Goal: Transaction & Acquisition: Purchase product/service

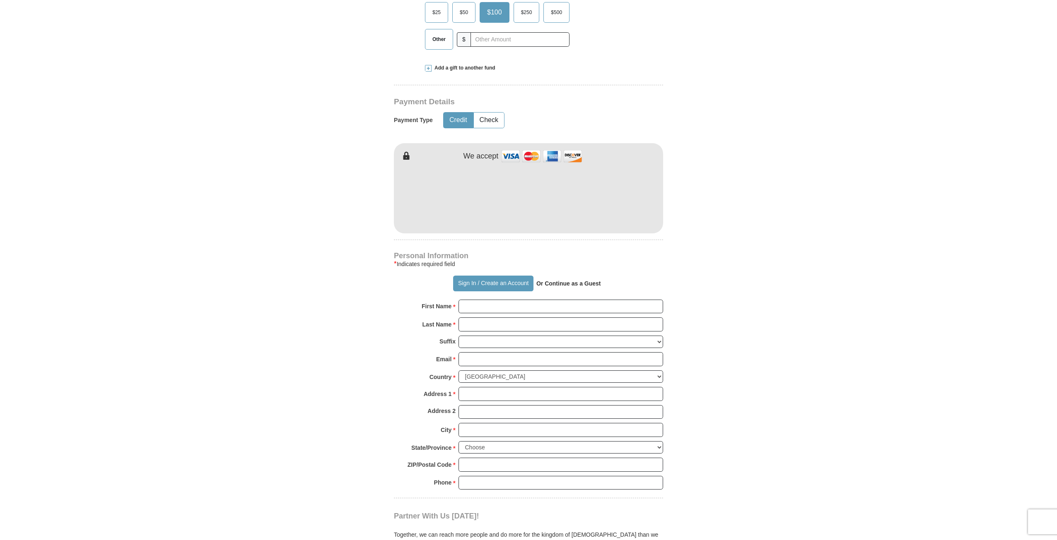
scroll to position [331, 0]
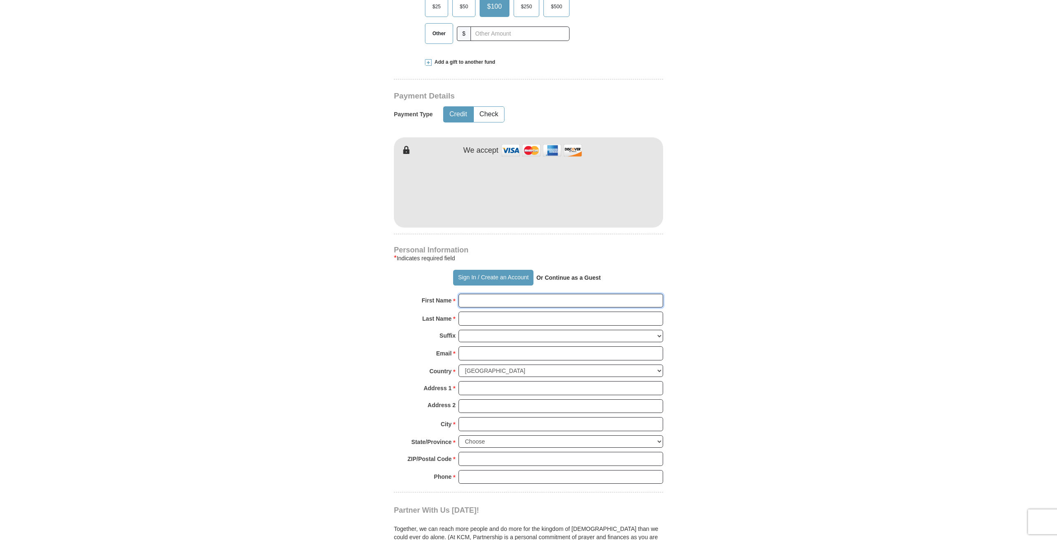
click at [554, 298] on input "First Name *" at bounding box center [560, 301] width 205 height 14
type input "Kayla"
type input "[PERSON_NAME]"
type input "[EMAIL_ADDRESS][DOMAIN_NAME]"
type input "[STREET_ADDRESS]"
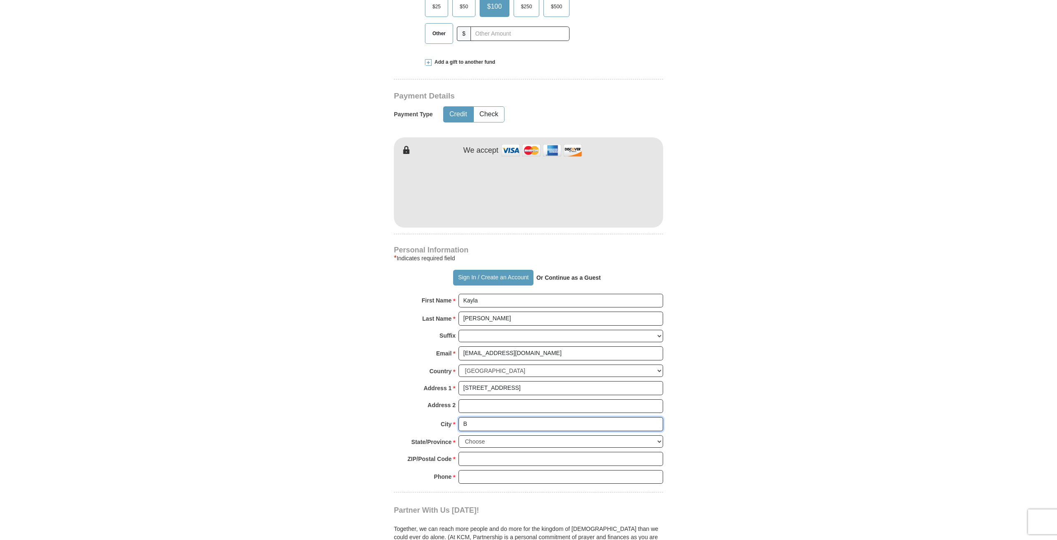
type input "Broken Arrow"
click at [524, 443] on select "Choose [US_STATE] [US_STATE] [US_STATE] [US_STATE] [US_STATE] Armed Forces Amer…" at bounding box center [560, 442] width 205 height 13
select select "OK"
click at [458, 436] on select "Choose [US_STATE] [US_STATE] [US_STATE] [US_STATE] [US_STATE] Armed Forces Amer…" at bounding box center [560, 442] width 205 height 13
click at [494, 455] on input "ZIP/Postal Code *" at bounding box center [560, 459] width 205 height 14
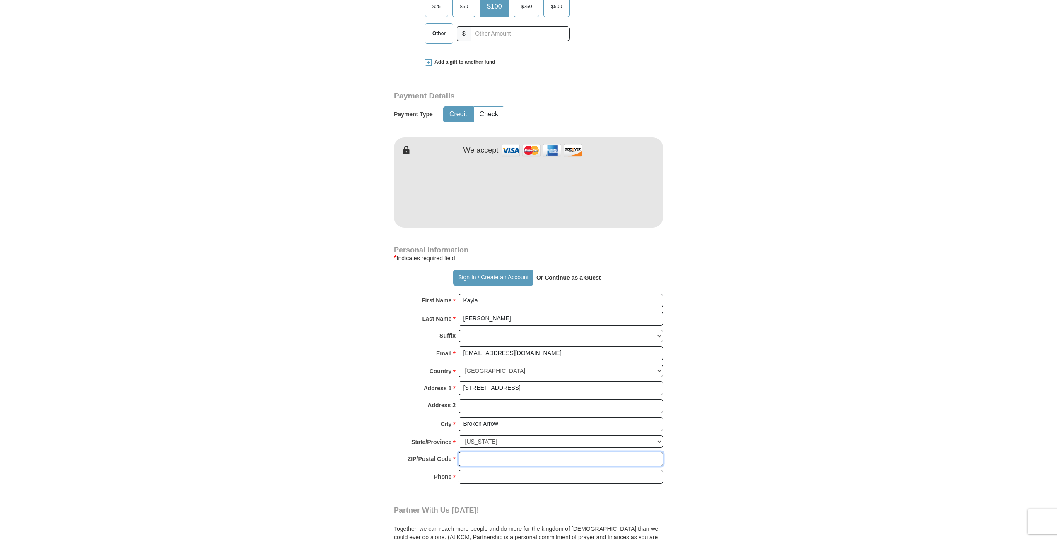
type input "74104"
click at [500, 476] on input "Phone * *" at bounding box center [560, 477] width 205 height 14
type input "9188043770"
click at [825, 417] on body "Sign In Already have an account? Sign in for faster giving. Don't have an accou…" at bounding box center [528, 462] width 1057 height 1586
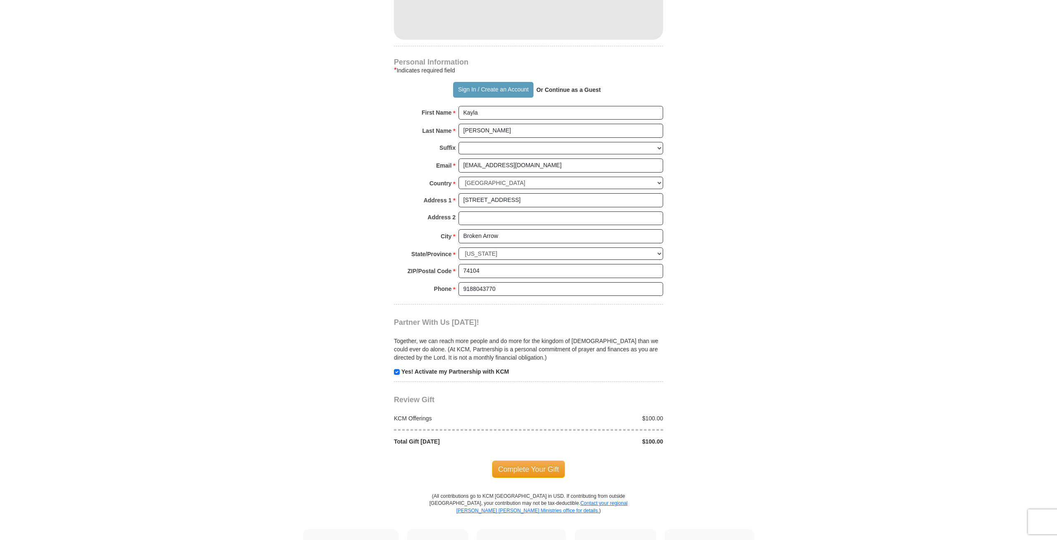
scroll to position [538, 0]
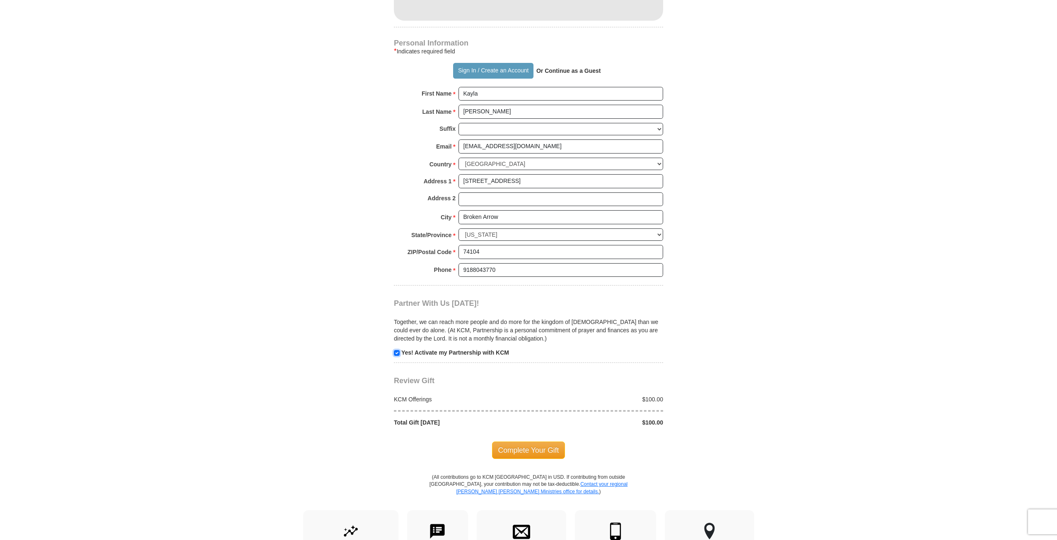
click at [397, 355] on input "checkbox" at bounding box center [397, 353] width 6 height 6
checkbox input "false"
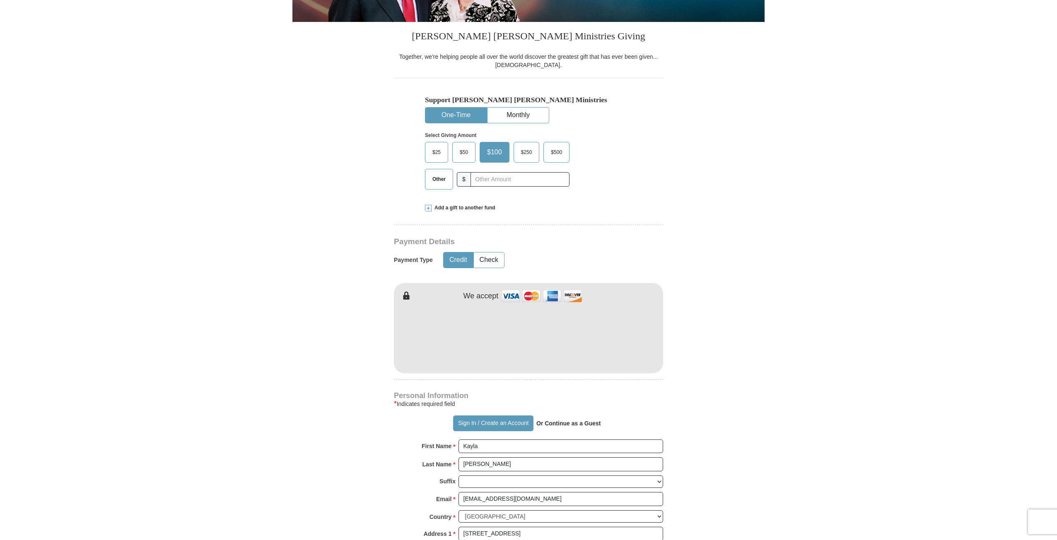
scroll to position [166, 0]
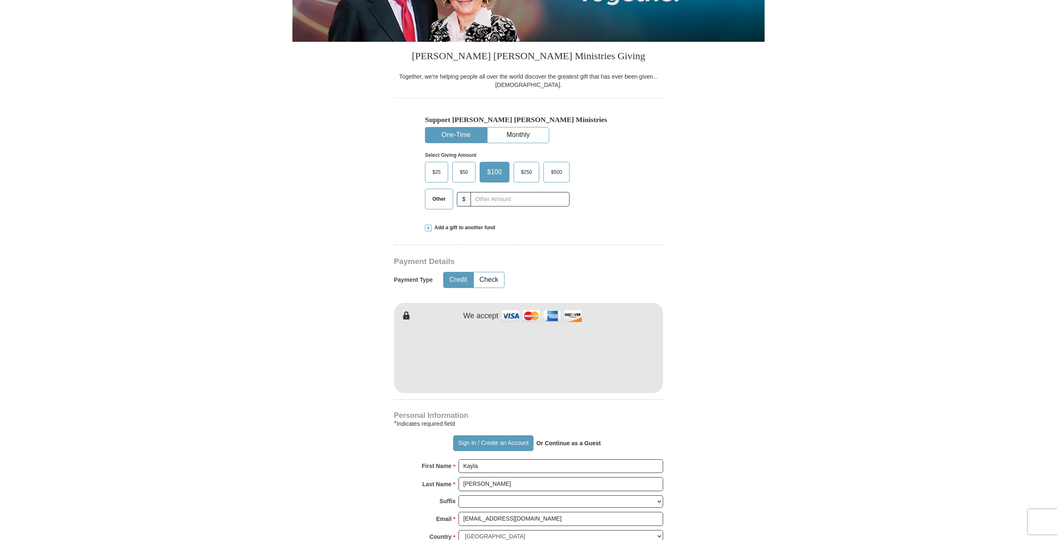
click at [495, 173] on span "$100" at bounding box center [494, 172] width 23 height 12
click at [0, 0] on input "$100" at bounding box center [0, 0] width 0 height 0
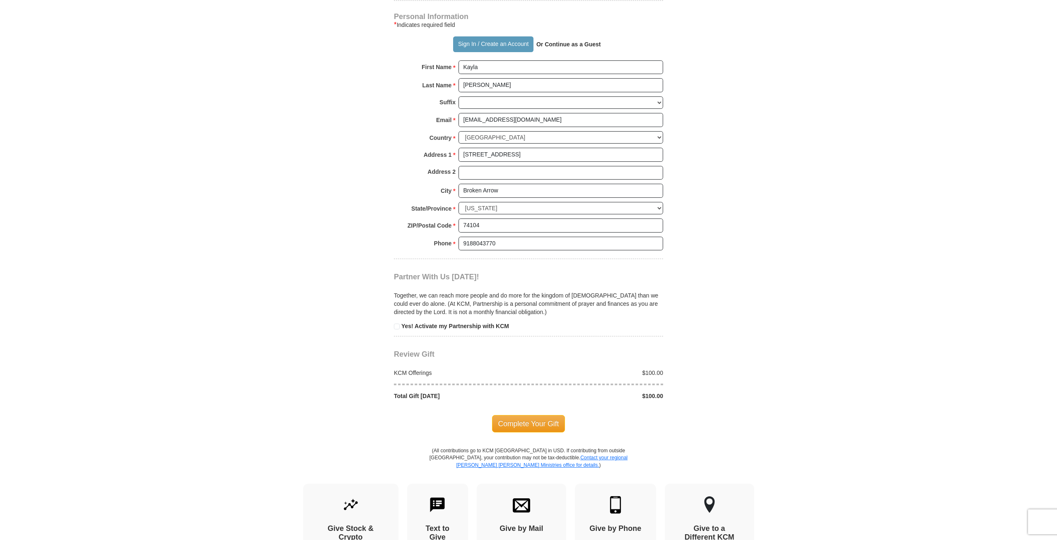
scroll to position [580, 0]
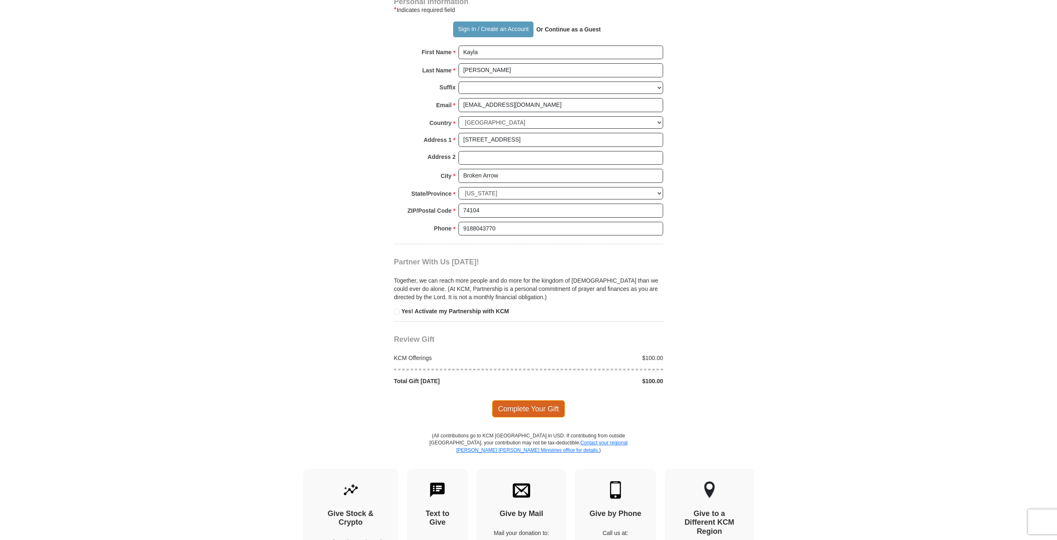
click at [533, 408] on span "Complete Your Gift" at bounding box center [528, 408] width 73 height 17
